Goal: Task Accomplishment & Management: Complete application form

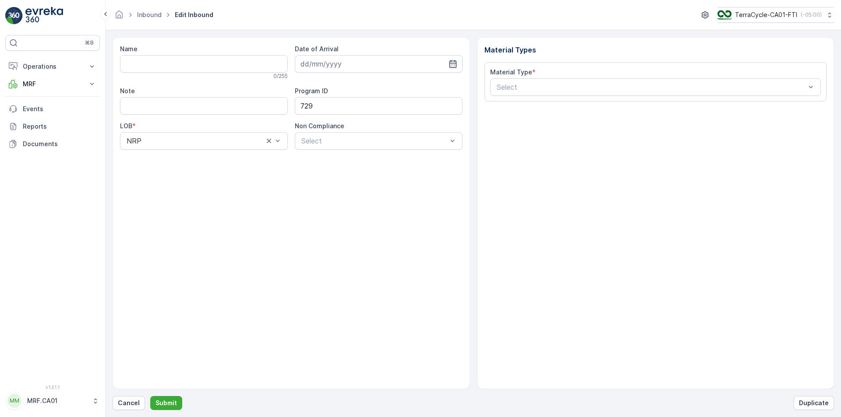
type input "1ZW335X69199373066"
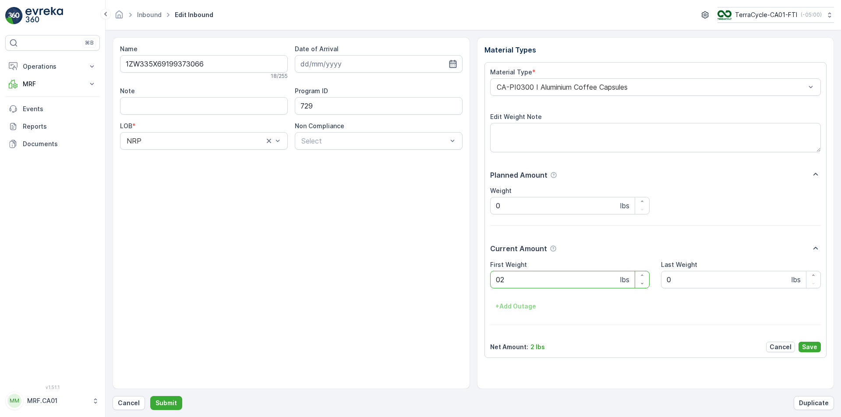
type Weight "027"
click at [150, 396] on button "Submit" at bounding box center [166, 403] width 32 height 14
type Weight "035"
click at [150, 396] on button "Submit" at bounding box center [166, 403] width 32 height 14
type Weight "031"
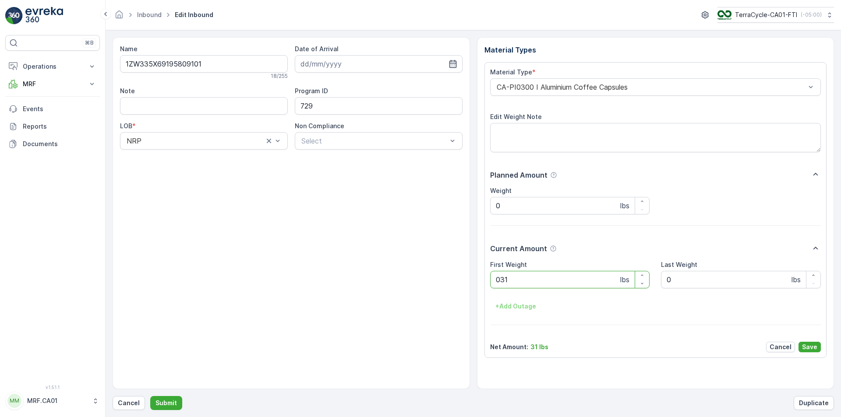
click at [150, 396] on button "Submit" at bounding box center [166, 403] width 32 height 14
type Weight "035"
click at [150, 396] on button "Submit" at bounding box center [166, 403] width 32 height 14
type Weight "031"
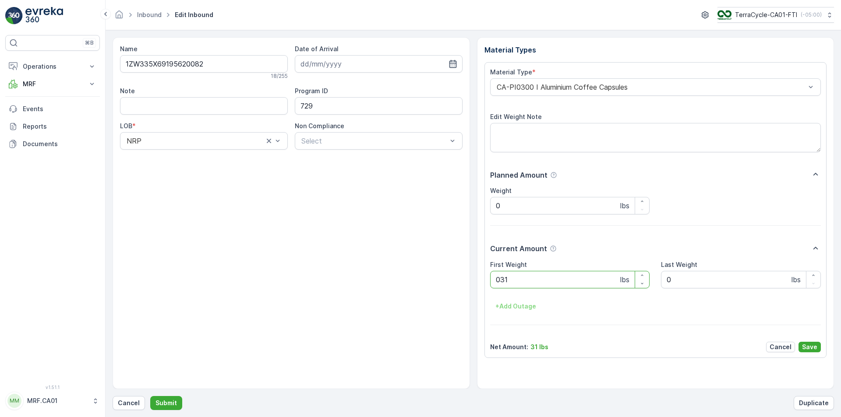
click at [150, 396] on button "Submit" at bounding box center [166, 403] width 32 height 14
type Weight "035"
click at [150, 396] on button "Submit" at bounding box center [166, 403] width 32 height 14
type Weight "033"
click at [150, 396] on button "Submit" at bounding box center [166, 403] width 32 height 14
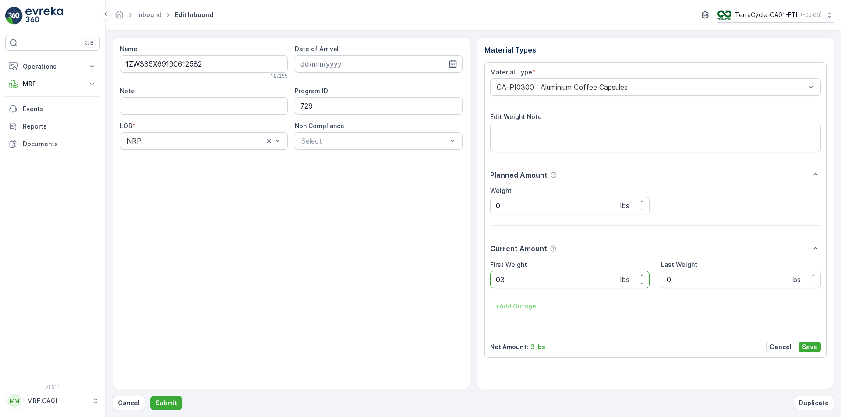
type Weight "038"
click at [150, 396] on button "Submit" at bounding box center [166, 403] width 32 height 14
type Weight "037"
click at [150, 396] on button "Submit" at bounding box center [166, 403] width 32 height 14
click at [126, 401] on p "Cancel" at bounding box center [129, 403] width 22 height 9
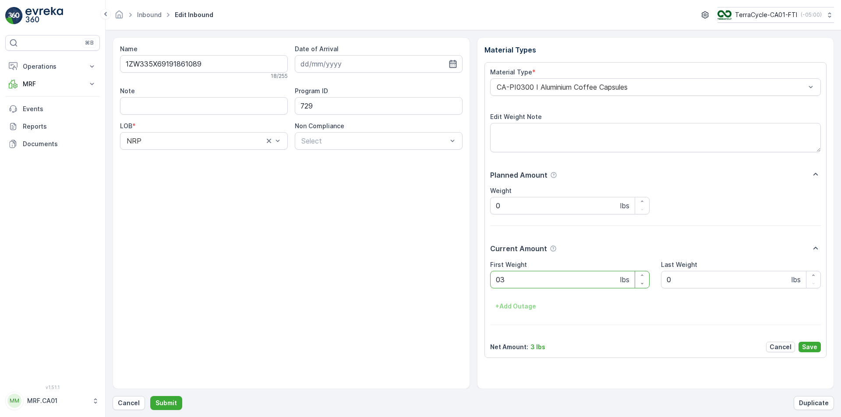
type Weight "037"
click at [150, 396] on button "Submit" at bounding box center [166, 403] width 32 height 14
type Weight "031"
click at [150, 396] on button "Submit" at bounding box center [166, 403] width 32 height 14
type Weight "025"
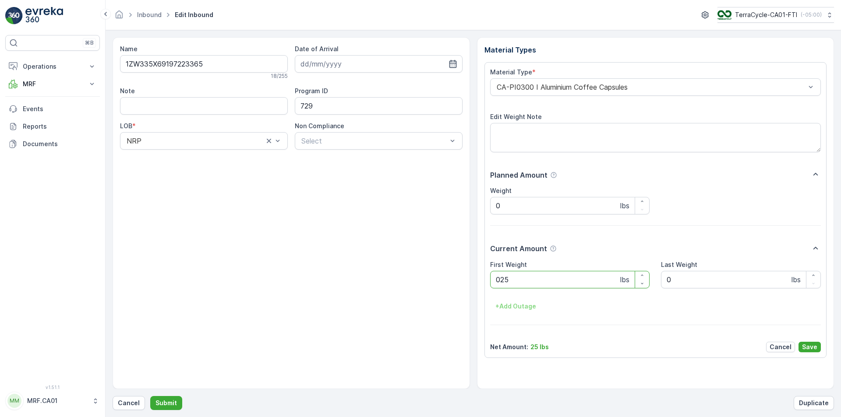
click at [150, 396] on button "Submit" at bounding box center [166, 403] width 32 height 14
type Weight "023"
click at [150, 396] on button "Submit" at bounding box center [166, 403] width 32 height 14
type Weight "036"
click at [150, 396] on button "Submit" at bounding box center [166, 403] width 32 height 14
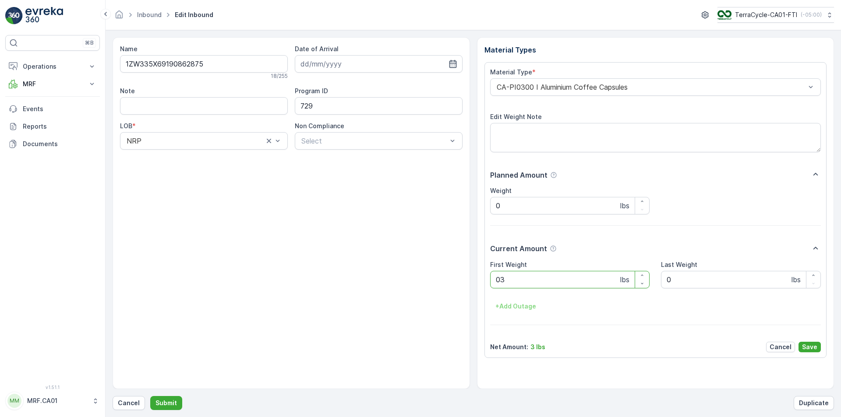
type Weight "036"
click at [150, 396] on button "Submit" at bounding box center [166, 403] width 32 height 14
type Weight "029"
click at [150, 396] on button "Submit" at bounding box center [166, 403] width 32 height 14
type Weight "027"
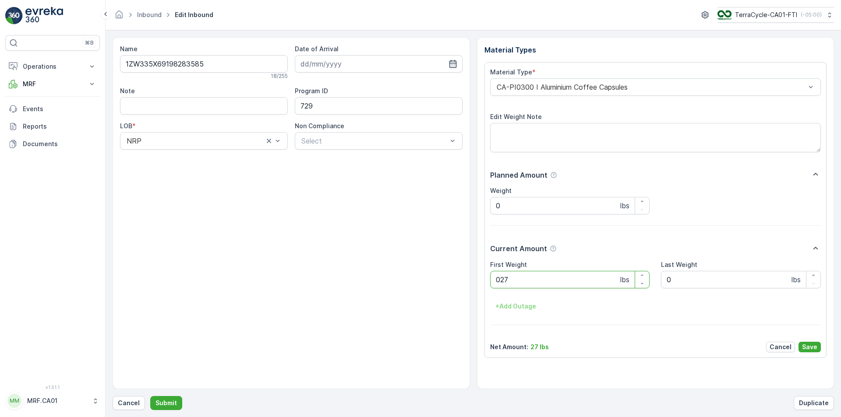
click at [150, 396] on button "Submit" at bounding box center [166, 403] width 32 height 14
type Weight "035"
click at [150, 396] on button "Submit" at bounding box center [166, 403] width 32 height 14
type Weight "030"
click at [150, 396] on button "Submit" at bounding box center [166, 403] width 32 height 14
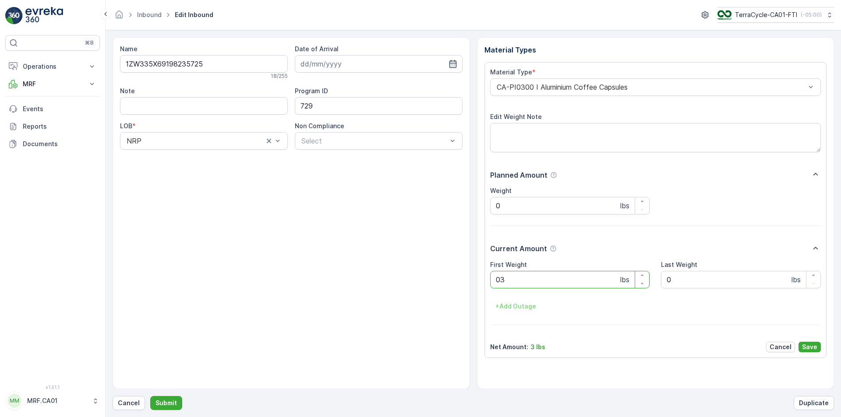
type Weight "033"
click at [150, 396] on button "Submit" at bounding box center [166, 403] width 32 height 14
type Weight "028"
click at [150, 396] on button "Submit" at bounding box center [166, 403] width 32 height 14
type Weight "033"
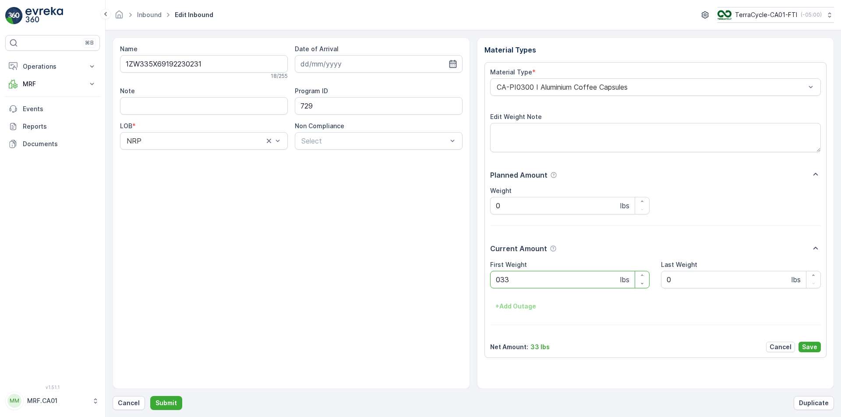
click at [150, 396] on button "Submit" at bounding box center [166, 403] width 32 height 14
type Weight "039"
click at [150, 396] on button "Submit" at bounding box center [166, 403] width 32 height 14
type Weight "033"
click at [150, 396] on button "Submit" at bounding box center [166, 403] width 32 height 14
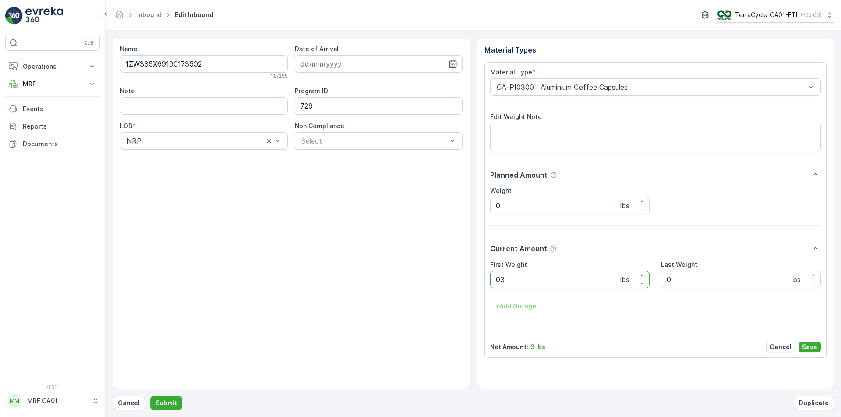
type Weight "037"
click at [150, 396] on button "Submit" at bounding box center [166, 403] width 32 height 14
type Weight "3930"
click at [150, 396] on button "Submit" at bounding box center [166, 403] width 32 height 14
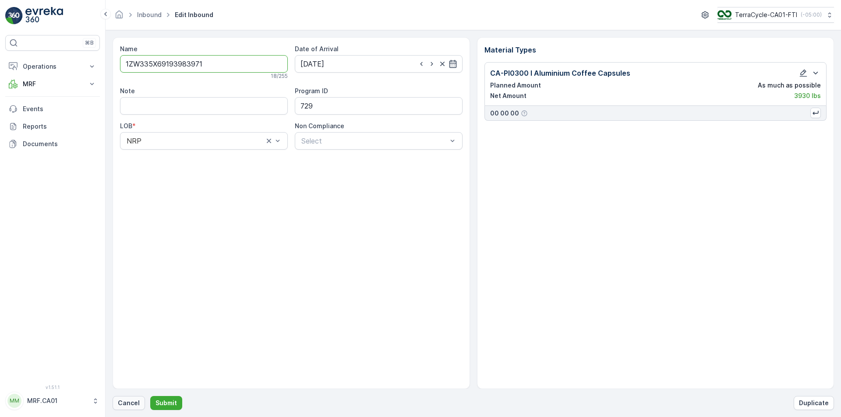
click at [128, 408] on button "Cancel" at bounding box center [129, 403] width 32 height 14
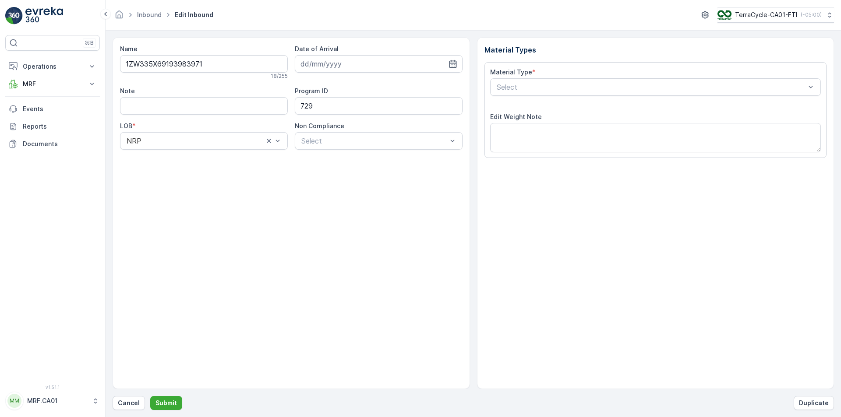
type input "[DATE]"
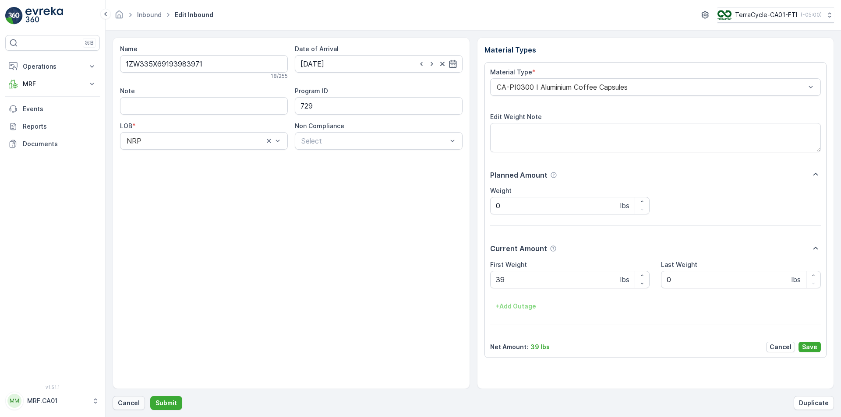
click at [129, 403] on p "Cancel" at bounding box center [129, 403] width 22 height 9
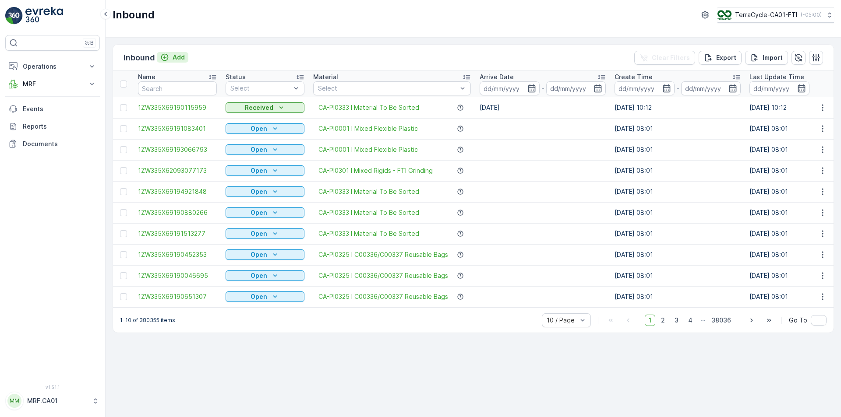
click at [173, 59] on p "Add" at bounding box center [179, 57] width 12 height 9
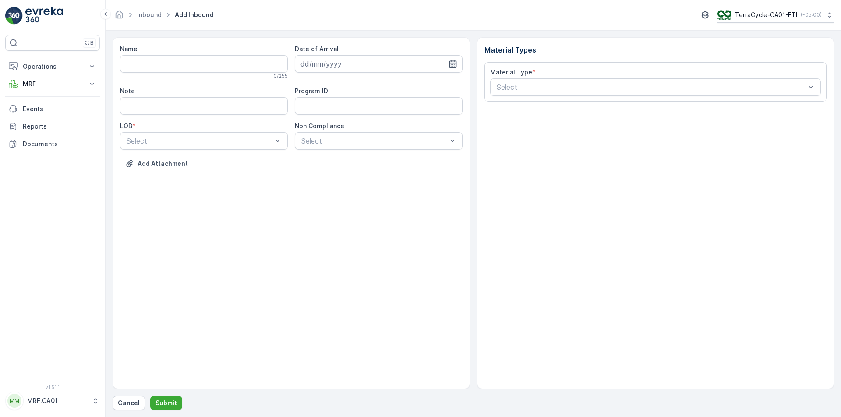
click at [455, 64] on icon "button" at bounding box center [452, 64] width 9 height 9
click at [328, 187] on div "29" at bounding box center [325, 190] width 14 height 14
type input "[DATE]"
click at [202, 161] on div "NRP" at bounding box center [203, 162] width 157 height 8
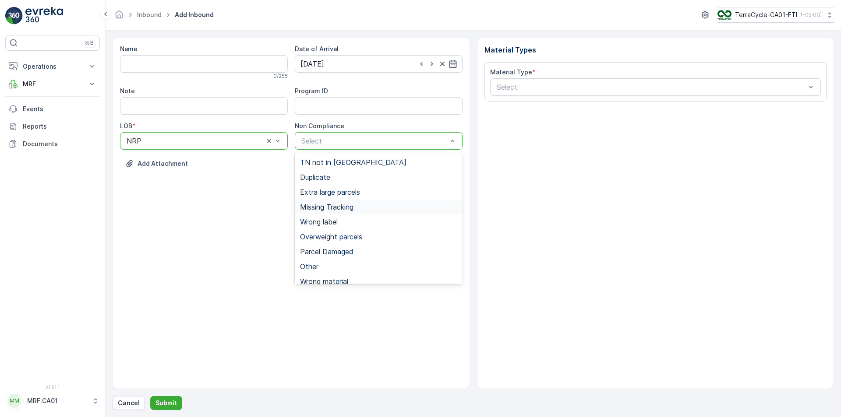
click at [339, 208] on span "Missing Tracking" at bounding box center [326, 207] width 53 height 8
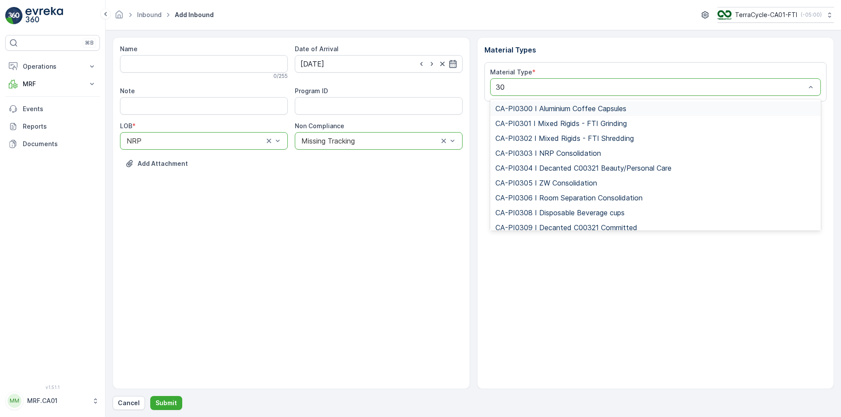
type input "300"
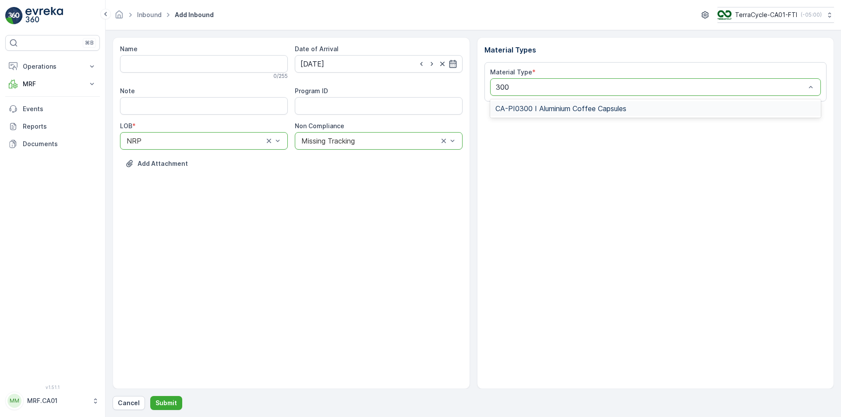
click at [531, 111] on span "CA-PI0300 I Aluminium Coffee Capsules" at bounding box center [560, 109] width 131 height 8
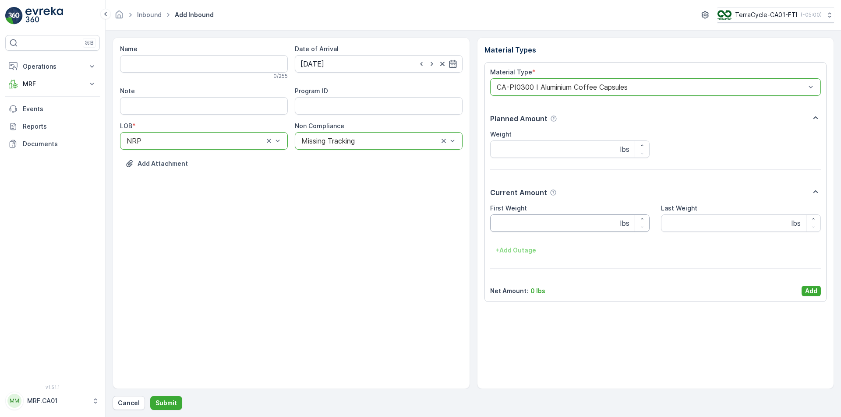
click at [549, 222] on Weight "First Weight" at bounding box center [570, 224] width 160 height 18
type Weight "4"
type Weight "30"
click at [813, 286] on button "Add" at bounding box center [810, 291] width 19 height 11
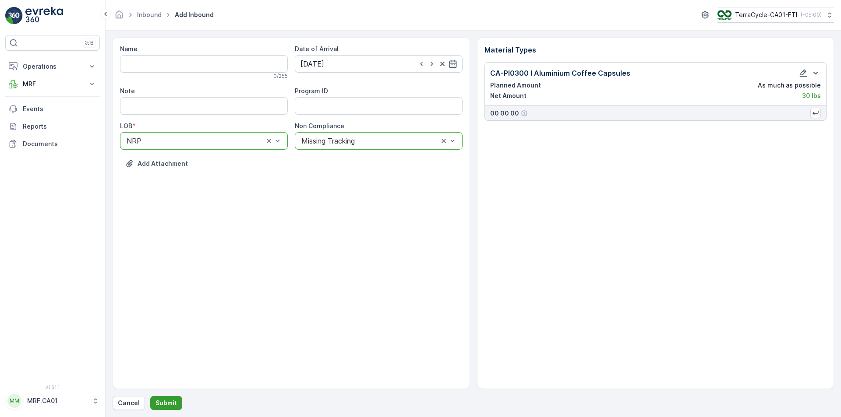
click at [170, 404] on p "Submit" at bounding box center [165, 403] width 21 height 9
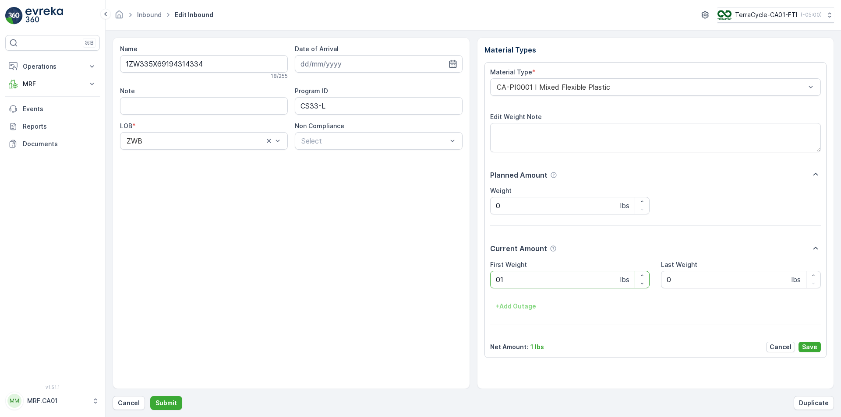
type Weight "015"
click at [150, 396] on button "Submit" at bounding box center [166, 403] width 32 height 14
type Weight "035"
click at [150, 396] on button "Submit" at bounding box center [166, 403] width 32 height 14
type Weight "034"
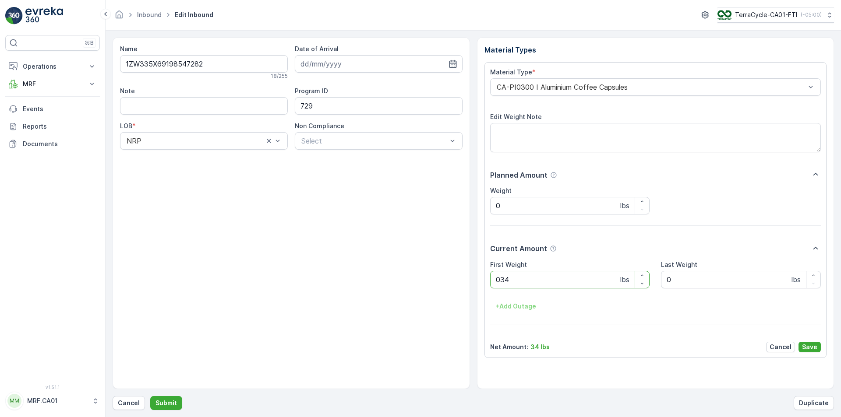
click at [150, 396] on button "Submit" at bounding box center [166, 403] width 32 height 14
type Weight "058"
click at [150, 396] on button "Submit" at bounding box center [166, 403] width 32 height 14
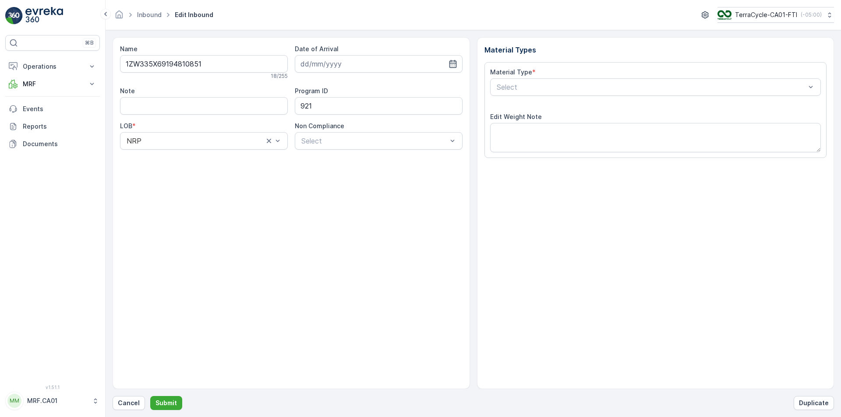
type input "[DATE]"
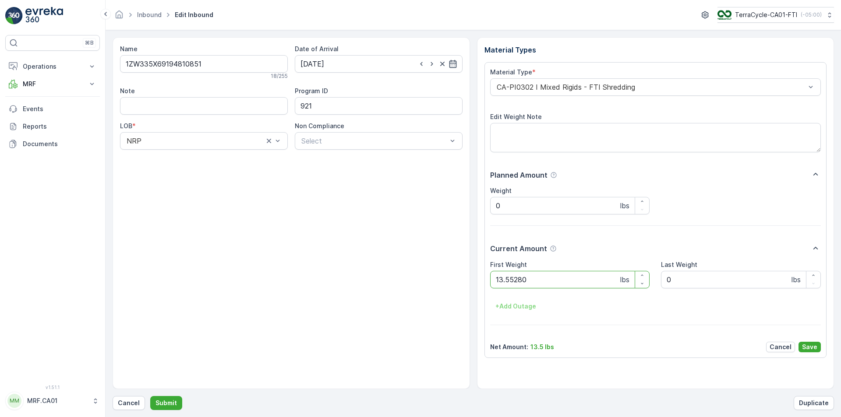
click at [150, 396] on button "Submit" at bounding box center [166, 403] width 32 height 14
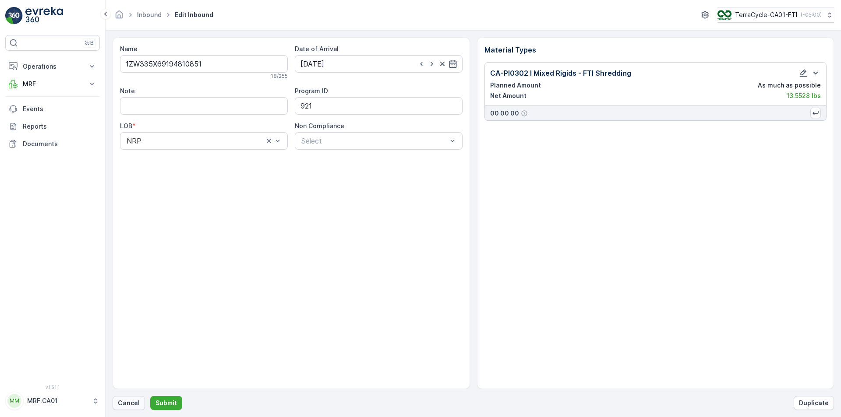
click at [134, 405] on p "Cancel" at bounding box center [129, 403] width 22 height 9
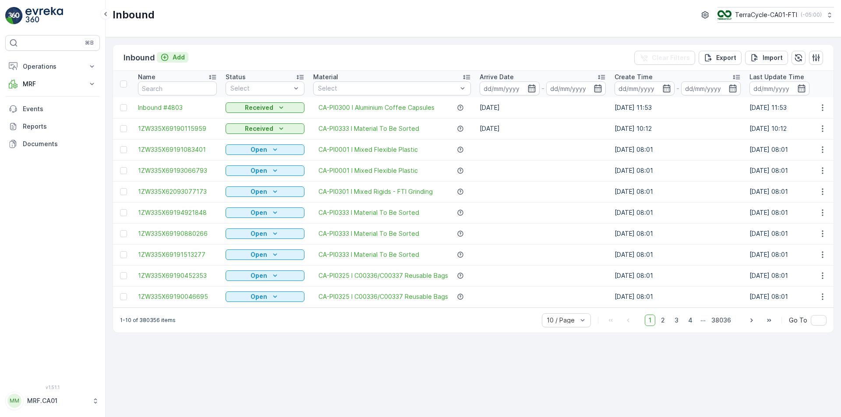
click at [173, 55] on p "Add" at bounding box center [179, 57] width 12 height 9
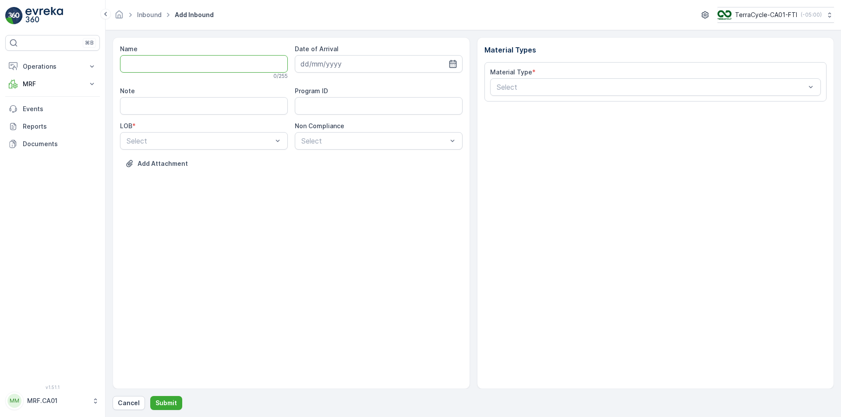
click at [187, 65] on input "Name" at bounding box center [204, 64] width 168 height 18
click at [150, 396] on button "Submit" at bounding box center [166, 403] width 32 height 14
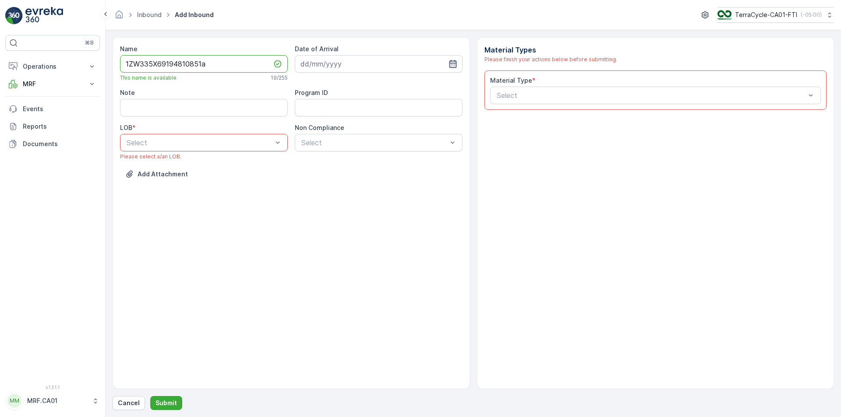
type input "1ZW335X69194810851a"
click at [456, 63] on icon "button" at bounding box center [452, 64] width 9 height 9
click at [327, 187] on div "29" at bounding box center [325, 190] width 14 height 14
type input "[DATE]"
click at [265, 132] on div "LOB * Select Please select a/an LOB." at bounding box center [204, 141] width 168 height 37
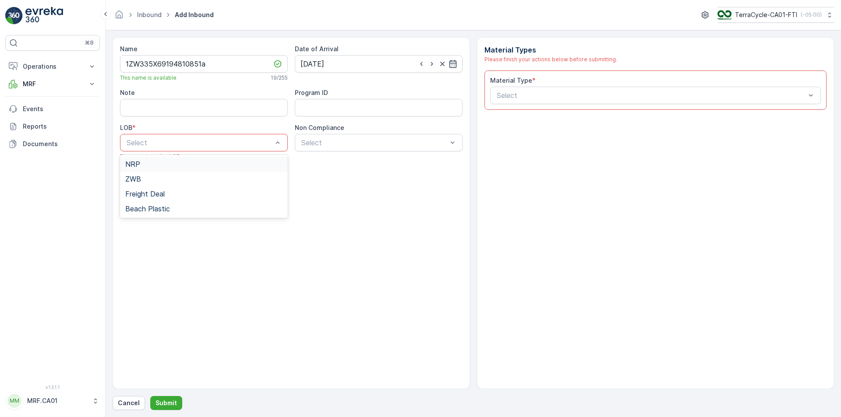
click at [268, 137] on div "Select" at bounding box center [204, 143] width 168 height 18
click at [255, 162] on div "NRP" at bounding box center [203, 164] width 157 height 8
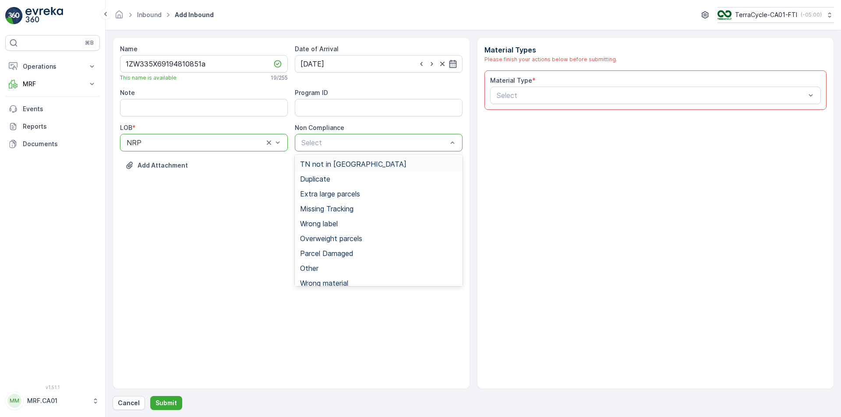
click at [339, 136] on div "Select" at bounding box center [379, 143] width 168 height 18
click at [345, 178] on div "Duplicate" at bounding box center [378, 179] width 157 height 8
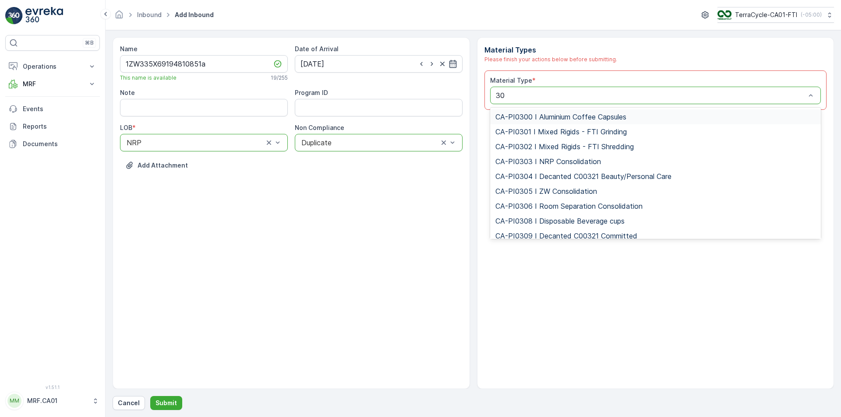
type input "302"
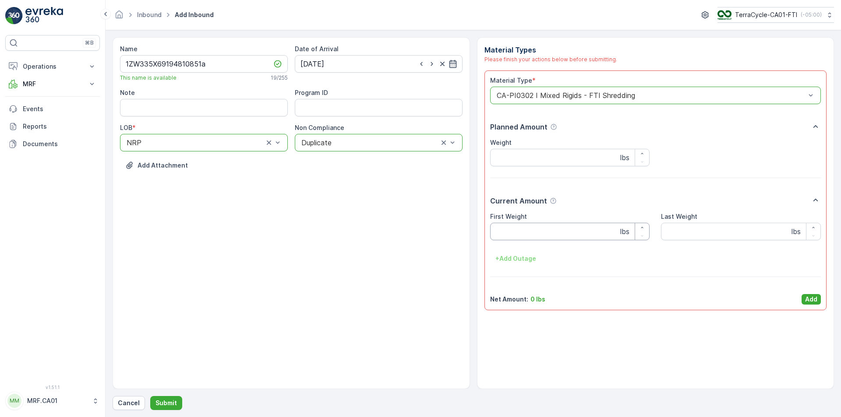
click at [527, 227] on Weight "First Weight" at bounding box center [570, 232] width 160 height 18
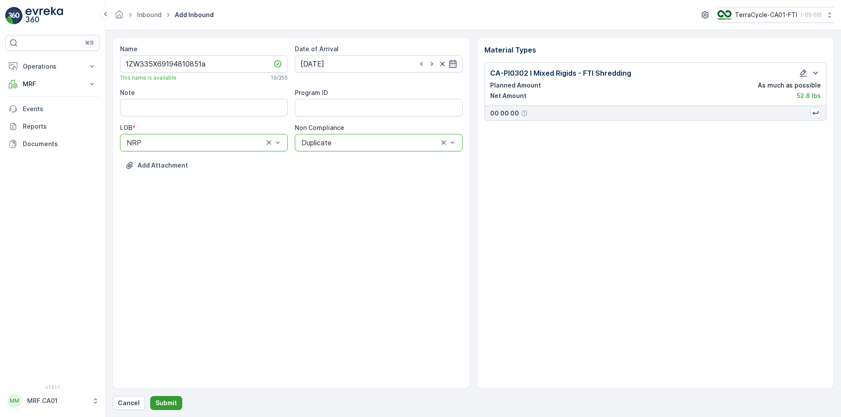
click at [169, 401] on p "Submit" at bounding box center [165, 403] width 21 height 9
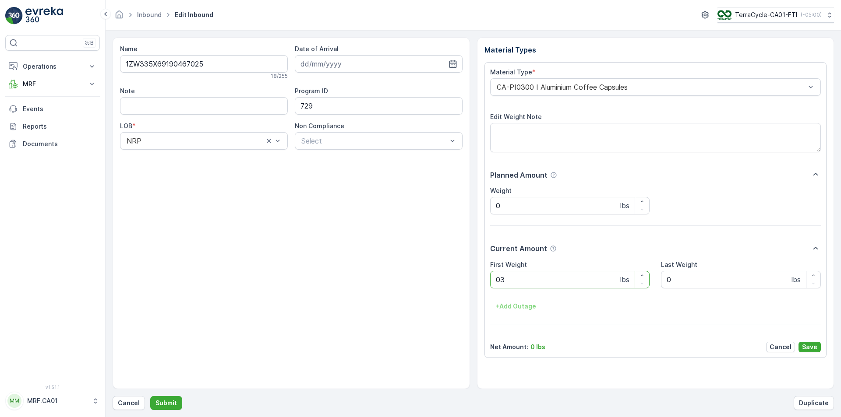
type Weight "032"
click at [150, 396] on button "Submit" at bounding box center [166, 403] width 32 height 14
type Weight "029"
click at [150, 396] on button "Submit" at bounding box center [166, 403] width 32 height 14
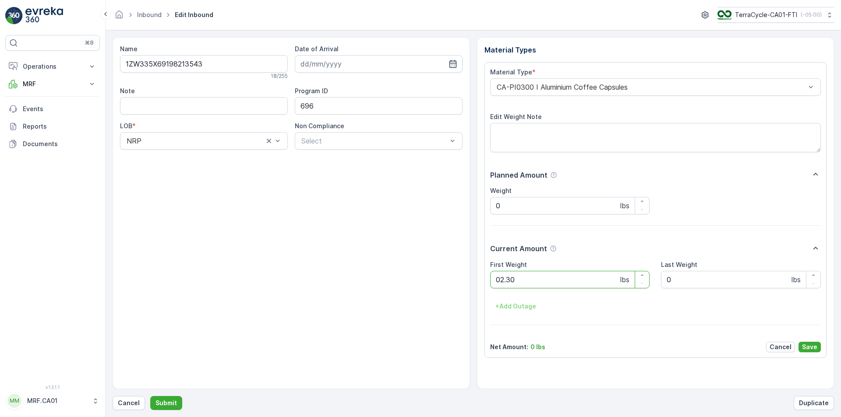
click at [150, 396] on button "Submit" at bounding box center [166, 403] width 32 height 14
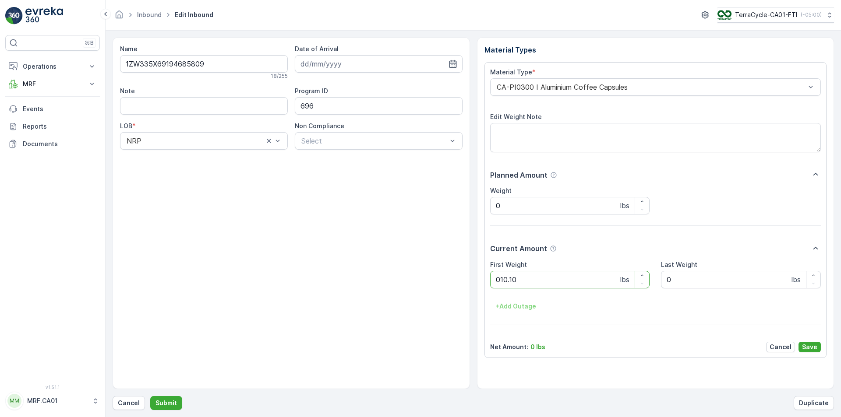
click at [150, 396] on button "Submit" at bounding box center [166, 403] width 32 height 14
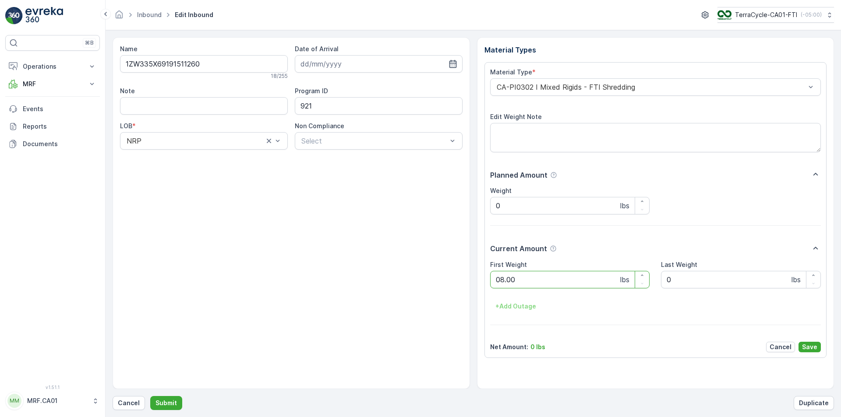
click at [150, 396] on button "Submit" at bounding box center [166, 403] width 32 height 14
